Goal: Register for event/course

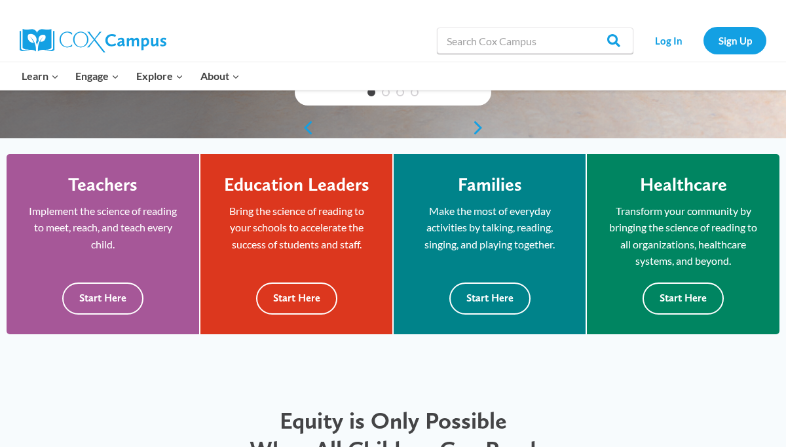
scroll to position [305, 0]
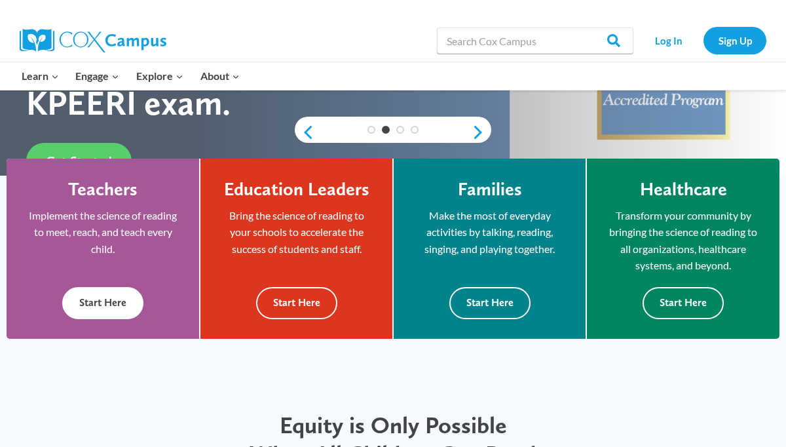
click at [99, 297] on button "Start Here" at bounding box center [102, 303] width 81 height 32
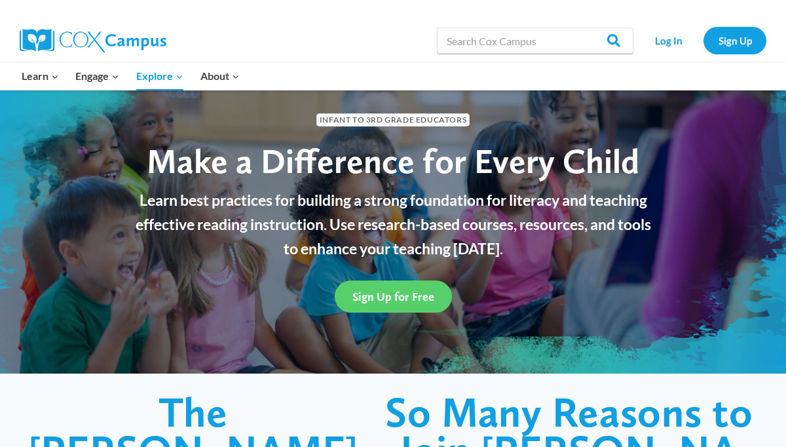
scroll to position [47, 0]
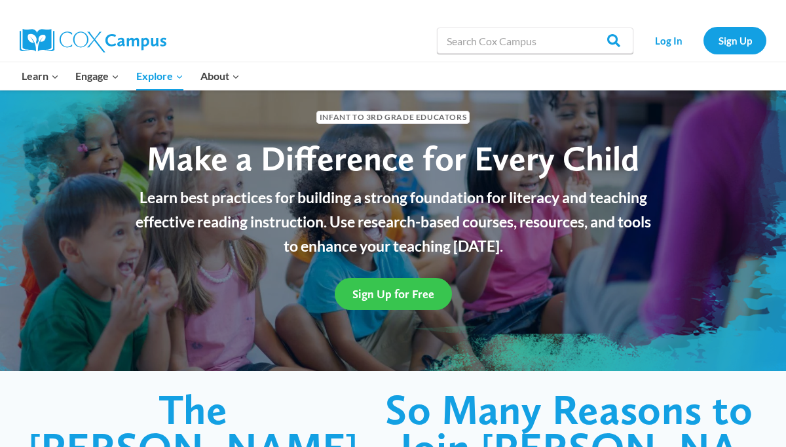
click at [413, 299] on span "Sign Up for Free" at bounding box center [393, 294] width 82 height 14
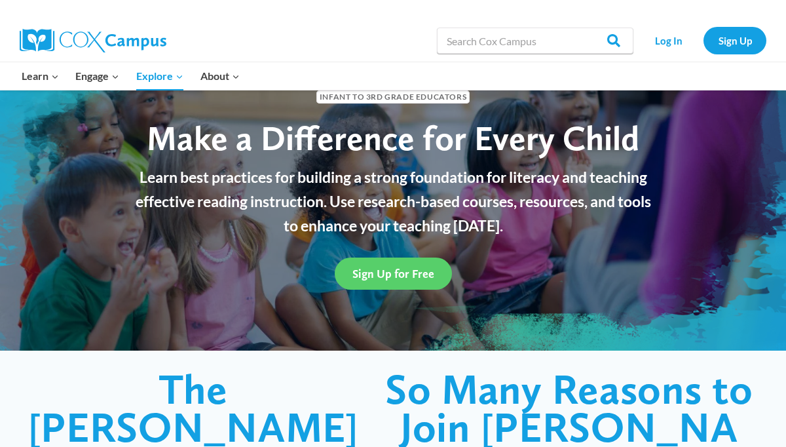
scroll to position [0, 0]
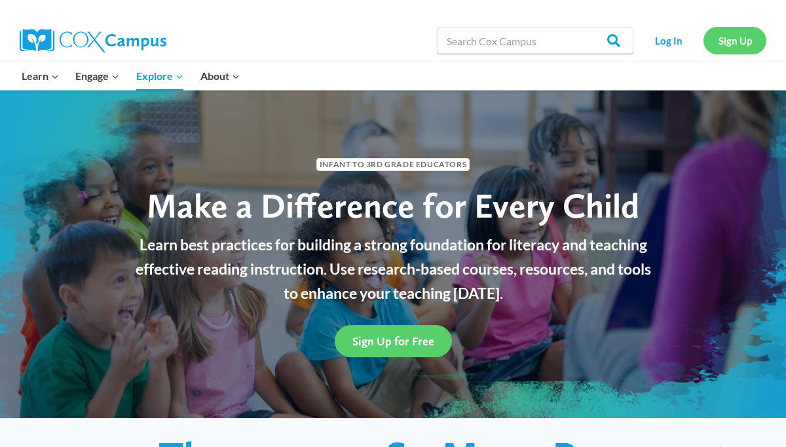
click at [739, 47] on link "Sign Up" at bounding box center [734, 40] width 63 height 27
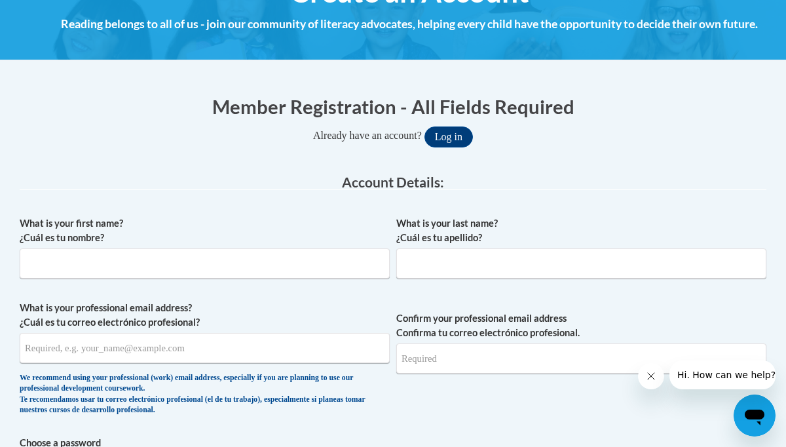
scroll to position [187, 0]
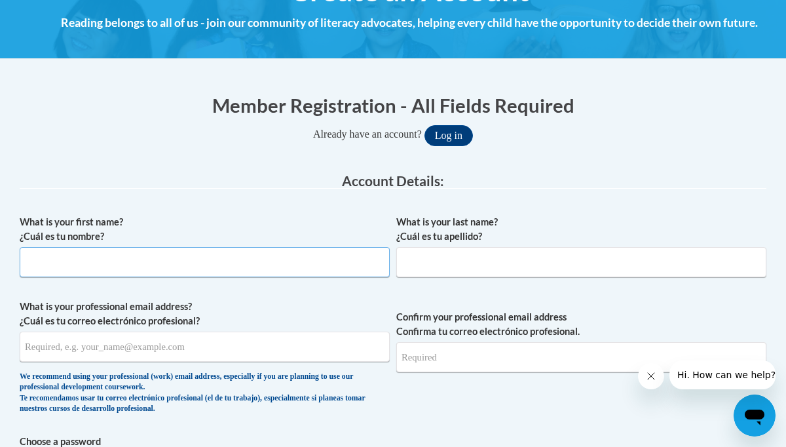
click at [295, 256] on input "What is your first name? ¿Cuál es tu nombre?" at bounding box center [205, 262] width 370 height 30
type input "angela"
type input "danforth"
type input "amdanforth@pulaskischools.org"
click at [464, 361] on input "Confirm your professional email address Confirma tu correo electrónico profesio…" at bounding box center [581, 357] width 370 height 30
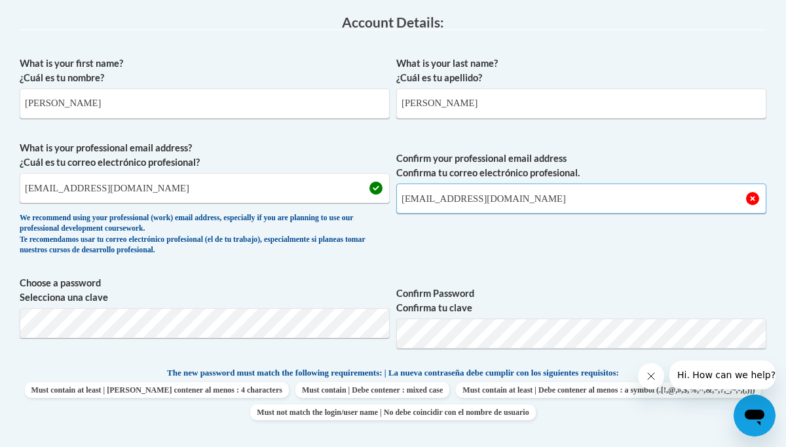
scroll to position [356, 0]
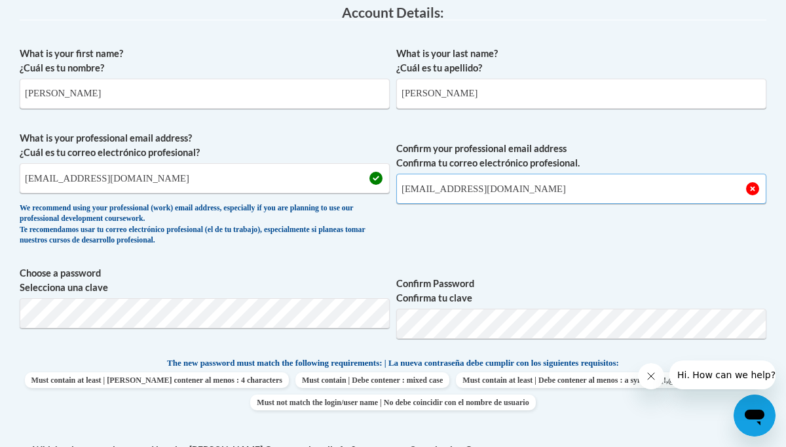
type input "amdanforth@pulaskischools.org"
click at [513, 232] on span "Confirm your professional email address Confirma tu correo electrónico profesio…" at bounding box center [581, 191] width 370 height 121
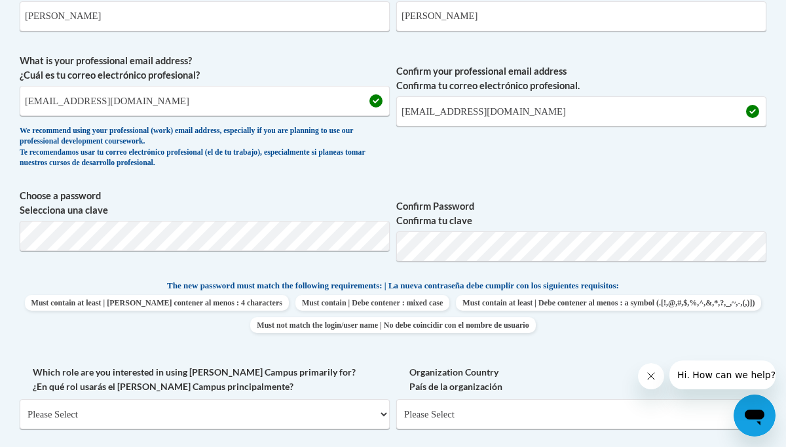
scroll to position [443, 0]
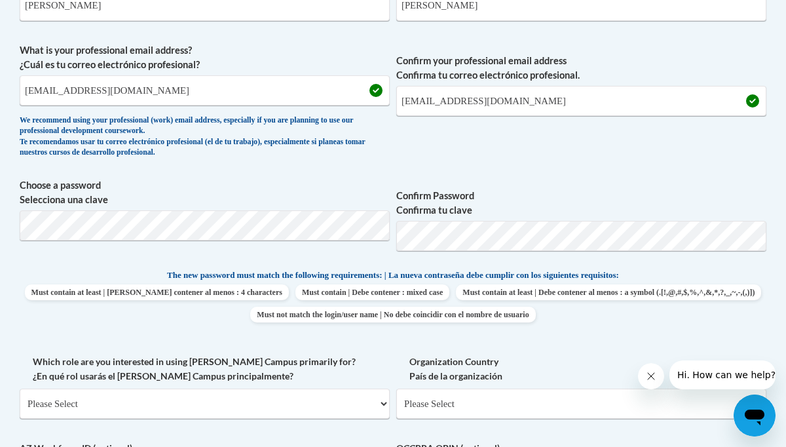
click at [384, 252] on span "Choose a password Selecciona una clave" at bounding box center [205, 219] width 370 height 83
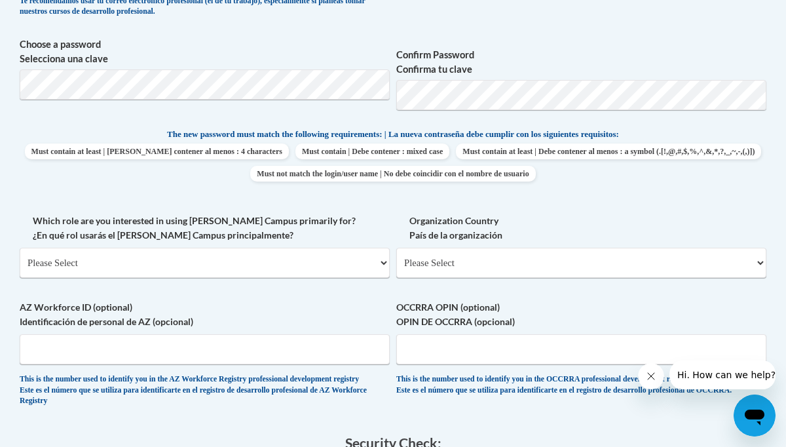
scroll to position [591, 0]
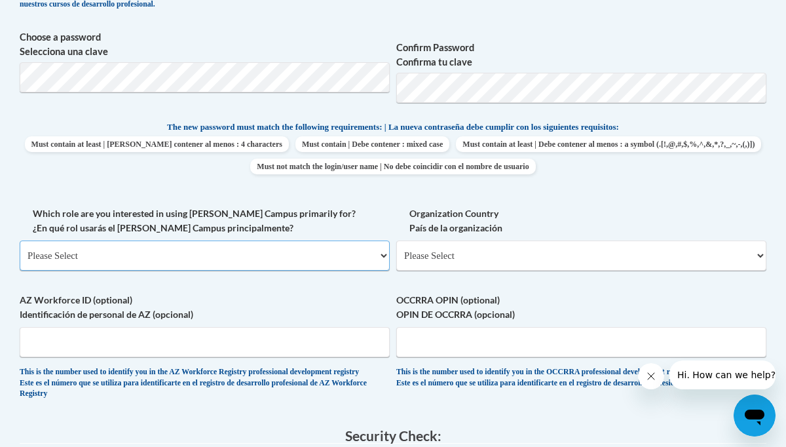
click at [337, 250] on select "Please Select College/University | Colegio/Universidad Community/Nonprofit Part…" at bounding box center [205, 255] width 370 height 30
select select "fbf2d438-af2f-41f8-98f1-81c410e29de3"
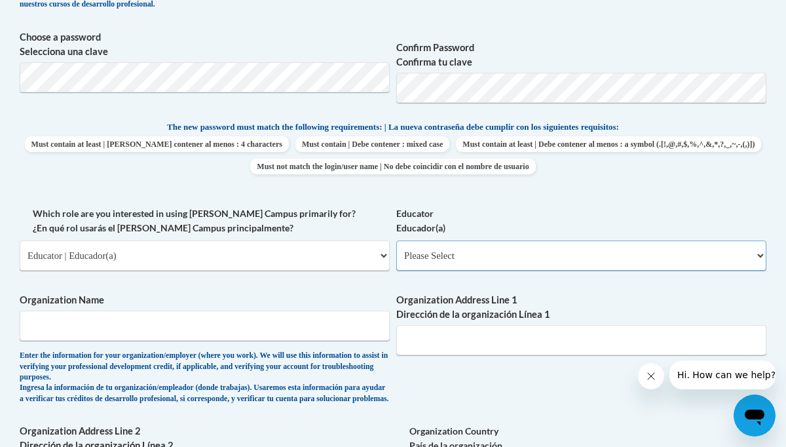
click at [432, 261] on select "Please Select Early Learning/Daycare Teacher/Family Home Care Provider | Maestr…" at bounding box center [581, 255] width 370 height 30
click at [458, 260] on select "Please Select Early Learning/Daycare Teacher/Family Home Care Provider | Maestr…" at bounding box center [581, 255] width 370 height 30
select select "d5fdb05a-b36c-4d60-97fa-9afceda7e903"
click at [295, 325] on input "Organization Name" at bounding box center [205, 325] width 370 height 30
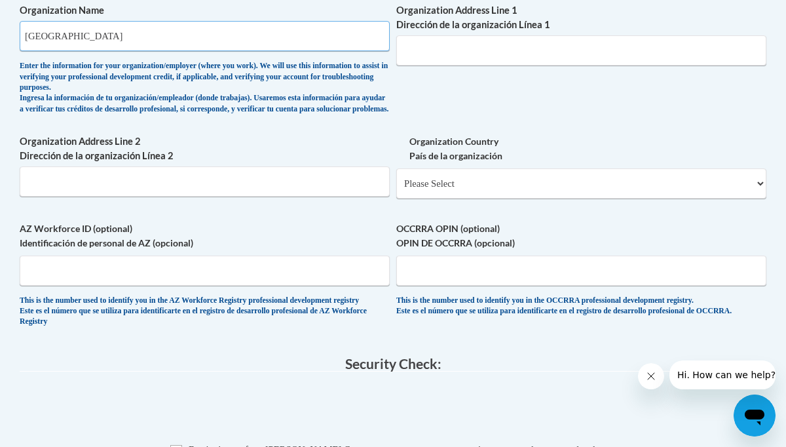
scroll to position [877, 0]
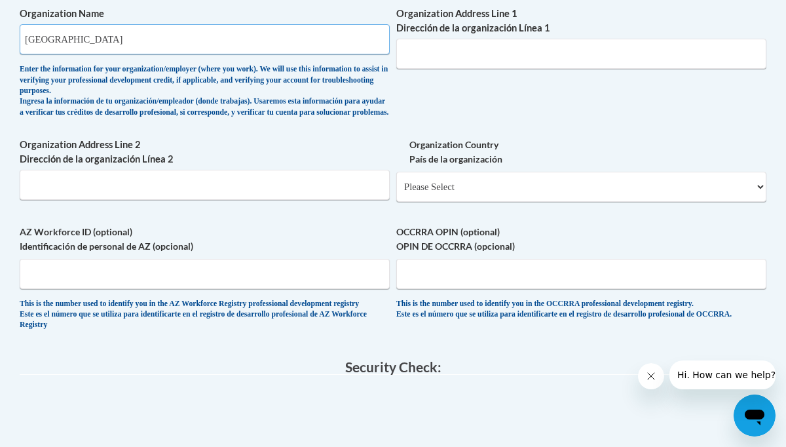
type input "Pulaski School District"
click at [436, 201] on select "Please Select United States | Estados Unidos Outside of the United States | Fue…" at bounding box center [581, 187] width 370 height 30
select select "ad49bcad-a171-4b2e-b99c-48b446064914"
select select
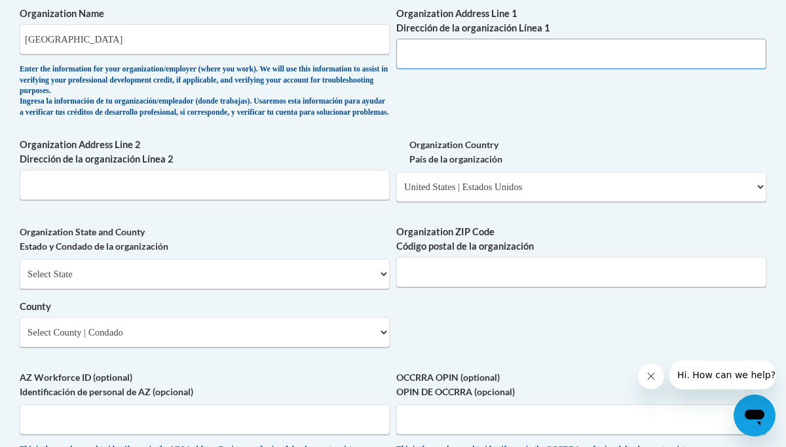
click at [457, 48] on input "Organization Address Line 1 Dirección de la organización Línea 1" at bounding box center [581, 54] width 370 height 30
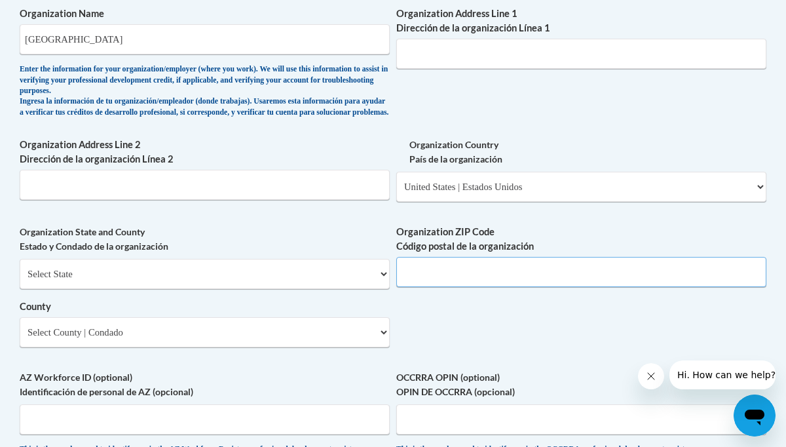
click at [443, 279] on input "Organization ZIP Code Código postal de la organización" at bounding box center [581, 272] width 370 height 30
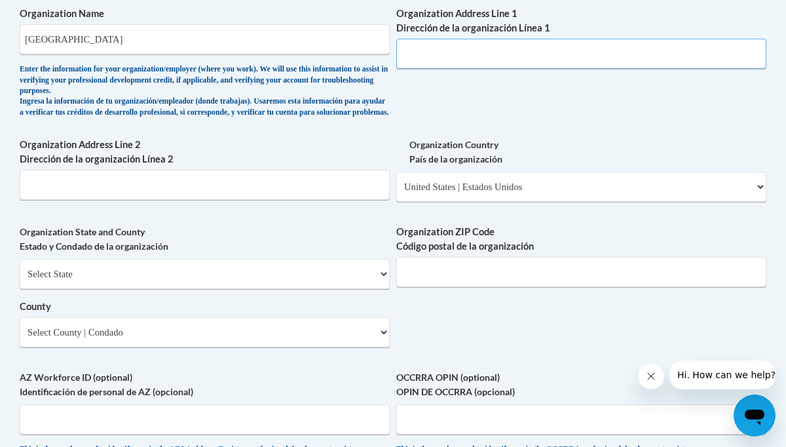
click at [464, 57] on input "Organization Address Line 1 Dirección de la organización Línea 1" at bounding box center [581, 54] width 370 height 30
paste input "4193 Hillcrest Rd. Hobart, WI 54155"
type input "4193 Hillcrest Rd. Hobart"
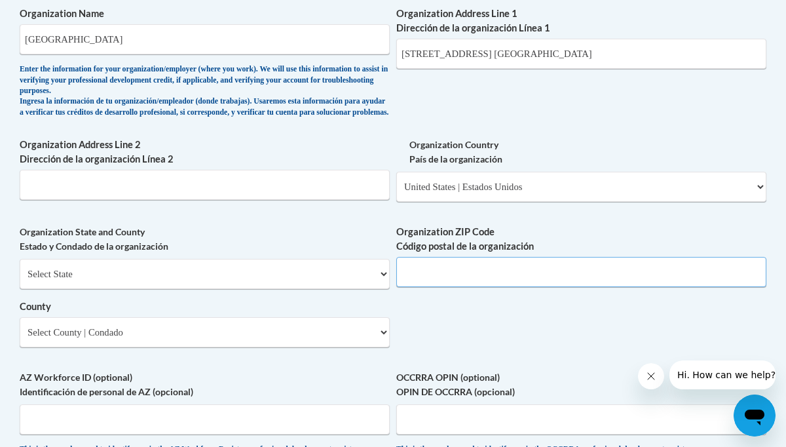
click at [430, 287] on input "Organization ZIP Code Código postal de la organización" at bounding box center [581, 272] width 370 height 30
type input "54155"
click at [506, 327] on div "What is your first name? ¿Cuál es tu nombre? angela What is your last name? ¿Cu…" at bounding box center [393, 3] width 746 height 971
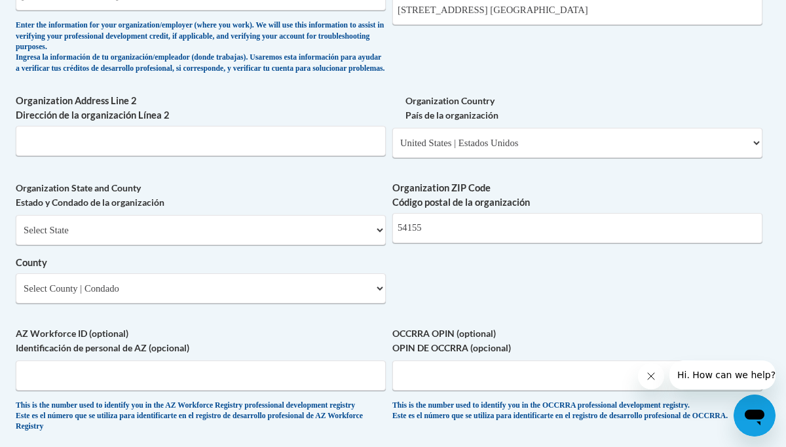
scroll to position [921, 5]
click at [334, 238] on select "Select State Alabama Alaska Arizona Arkansas California Colorado Connecticut De…" at bounding box center [200, 230] width 370 height 30
select select "Wisconsin"
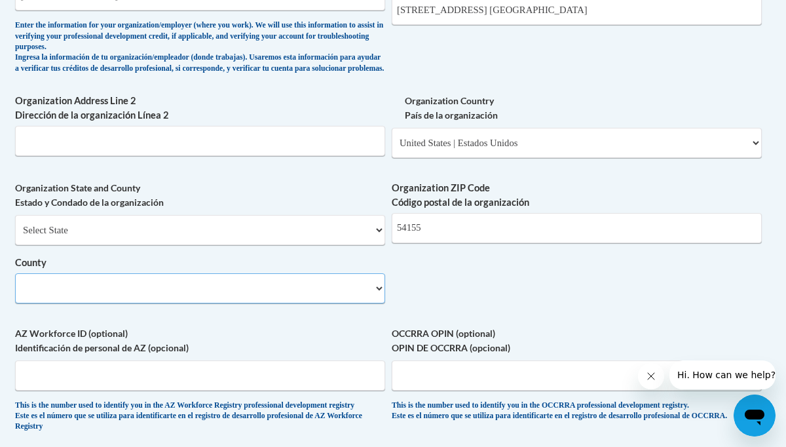
click at [162, 303] on select "County" at bounding box center [200, 288] width 370 height 30
click at [162, 303] on select "Select County Adams Ashland Barron Bayfield Brown Buffalo Burnett Calumet Chipp…" at bounding box center [200, 288] width 370 height 30
click at [269, 302] on select "Select County Adams Ashland Barron Bayfield Brown Buffalo Burnett Calumet Chipp…" at bounding box center [200, 288] width 370 height 30
select select "Brown"
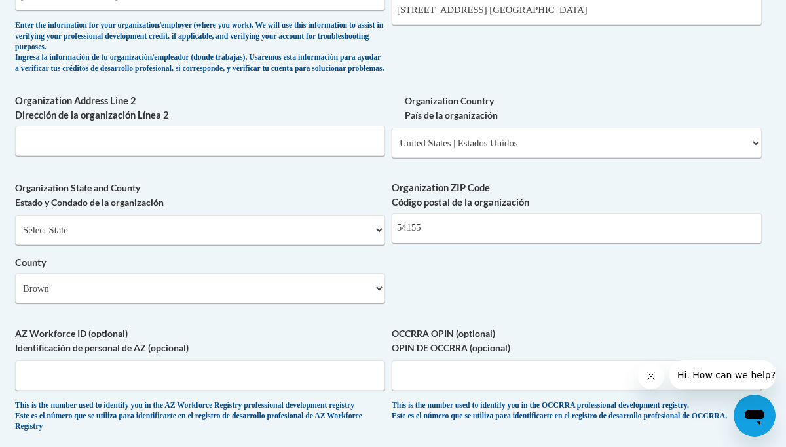
click at [346, 351] on label "AZ Workforce ID (optional) Identificación de personal de AZ (opcional)" at bounding box center [200, 340] width 370 height 29
click at [346, 360] on input "AZ Workforce ID (optional) Identificación de personal de AZ (opcional)" at bounding box center [200, 375] width 370 height 30
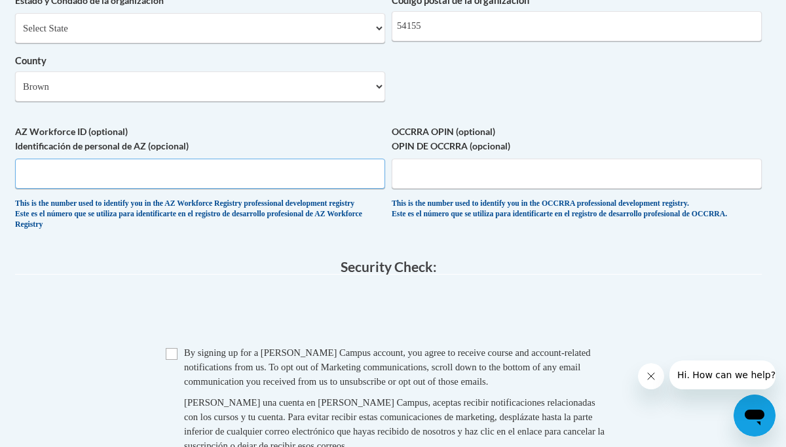
scroll to position [1127, 5]
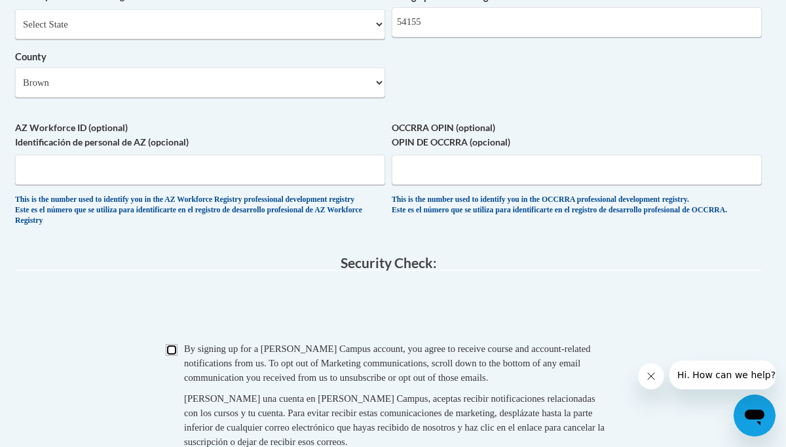
click at [171, 356] on input "Checkbox" at bounding box center [172, 350] width 12 height 12
checkbox input "true"
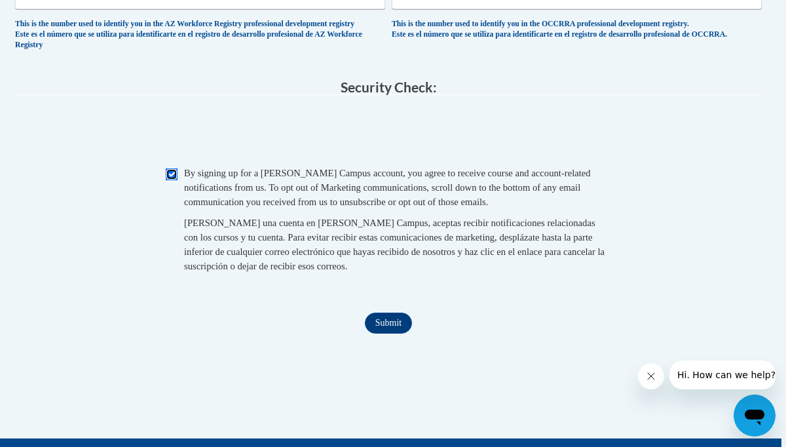
scroll to position [1310, 5]
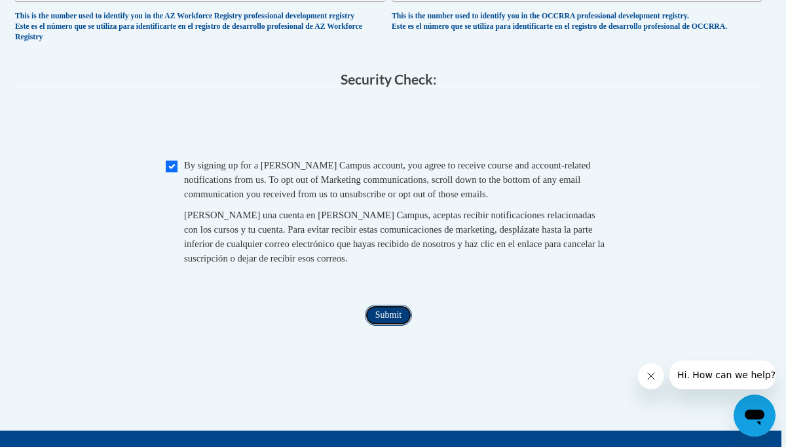
click at [385, 325] on input "Submit" at bounding box center [388, 314] width 47 height 21
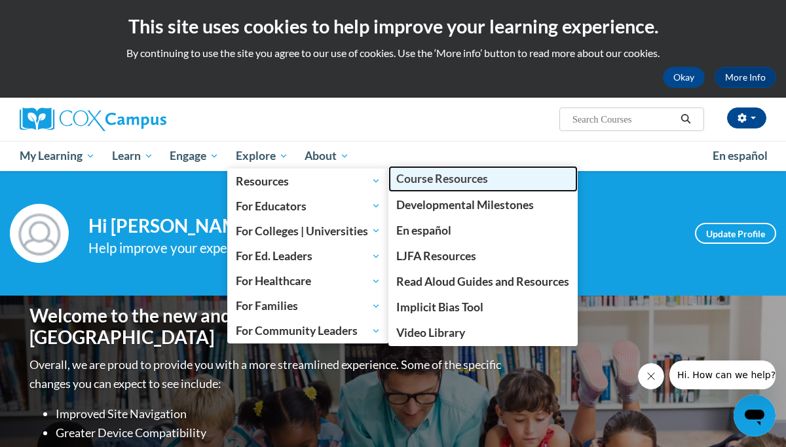
click at [427, 179] on span "Course Resources" at bounding box center [442, 179] width 92 height 14
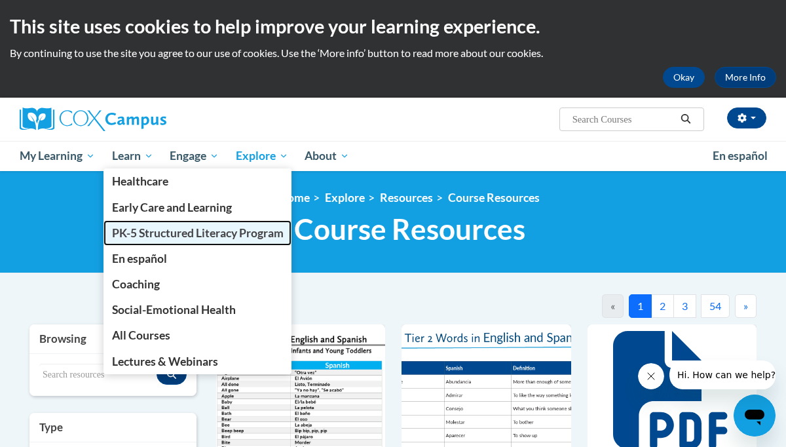
click at [159, 244] on link "PK-5 Structured Literacy Program" at bounding box center [197, 233] width 189 height 26
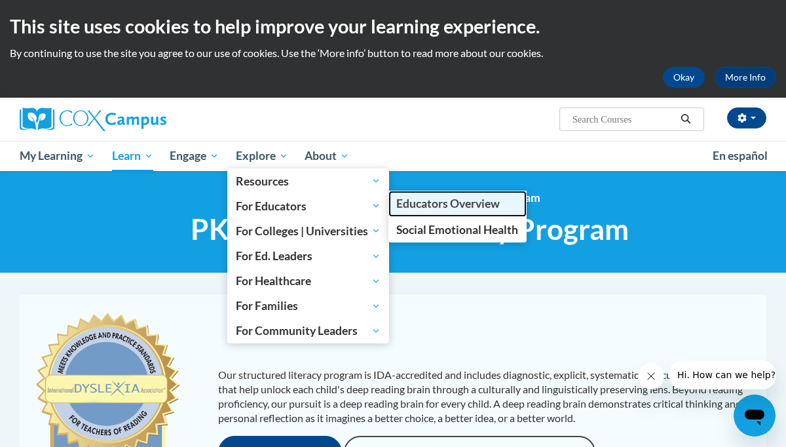
click at [445, 204] on span "Educators Overview" at bounding box center [447, 203] width 103 height 14
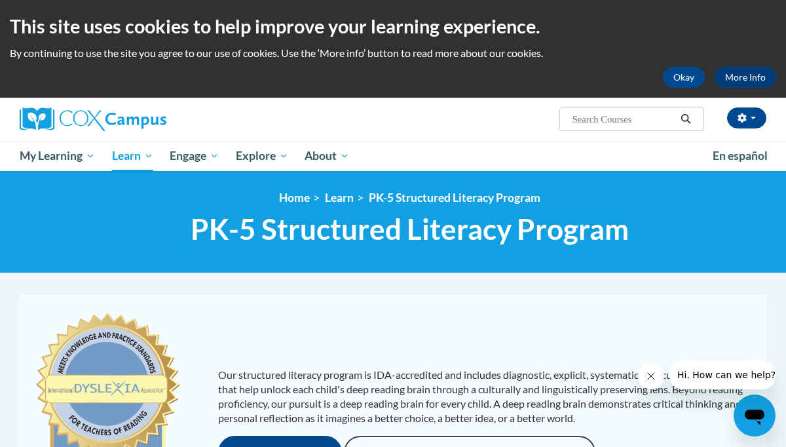
click at [508, 56] on p "By continuing to use the site you agree to our use of cookies. Use the ‘More in…" at bounding box center [393, 53] width 766 height 14
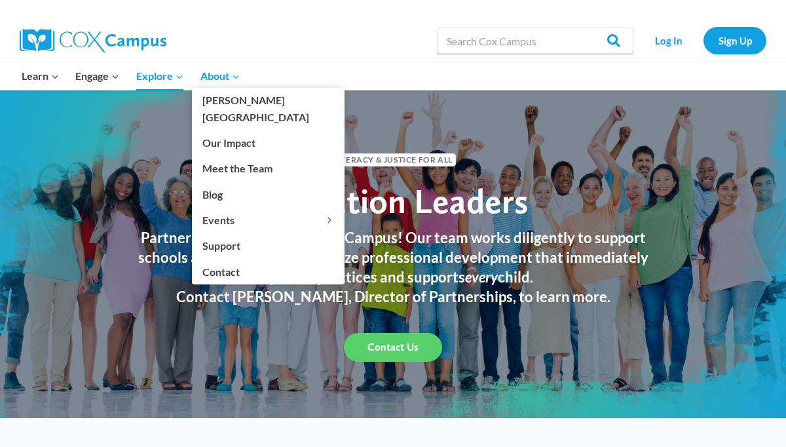
click at [209, 77] on span "About Expand" at bounding box center [219, 75] width 39 height 17
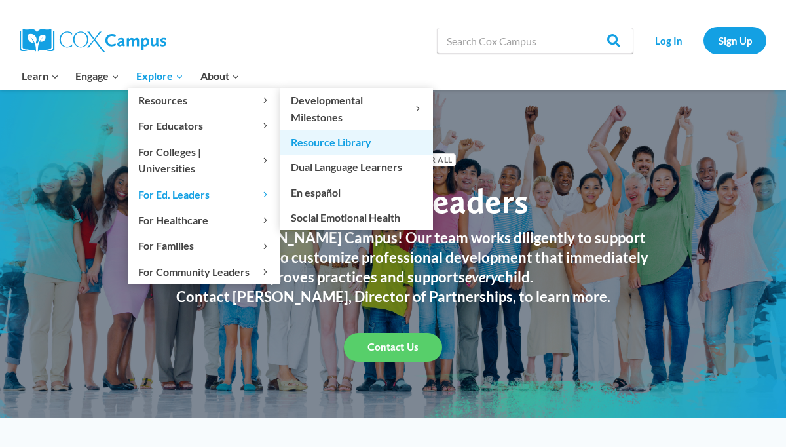
click at [337, 147] on link "Resource Library" at bounding box center [356, 142] width 153 height 25
